Goal: Find specific page/section: Find specific page/section

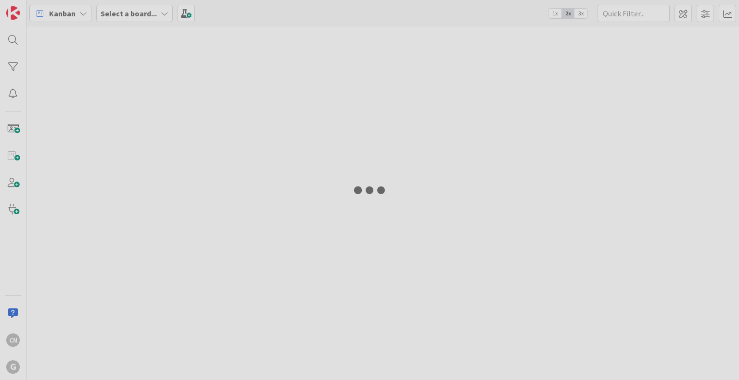
type input "[PERSON_NAME]"
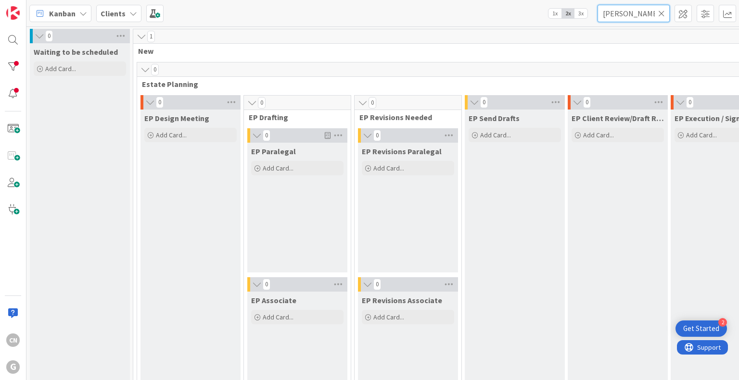
drag, startPoint x: 630, startPoint y: 10, endPoint x: 522, endPoint y: 34, distance: 110.8
click at [522, 34] on div "Kanban Clients 1x 2x 3x devries 0 Waiting to be scheduled Add Card... 1 New 0 E…" at bounding box center [382, 190] width 712 height 380
